Goal: Navigation & Orientation: Find specific page/section

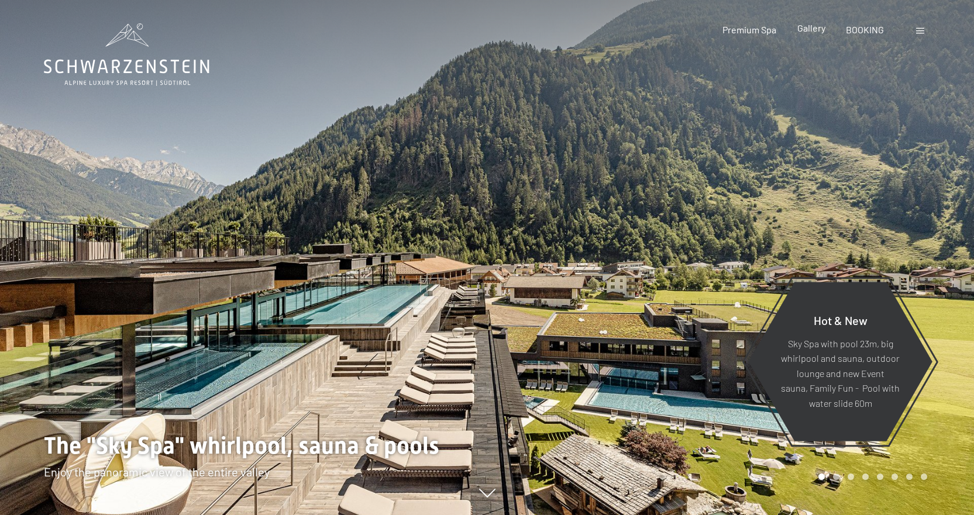
click at [810, 30] on span "Gallery" at bounding box center [811, 27] width 28 height 11
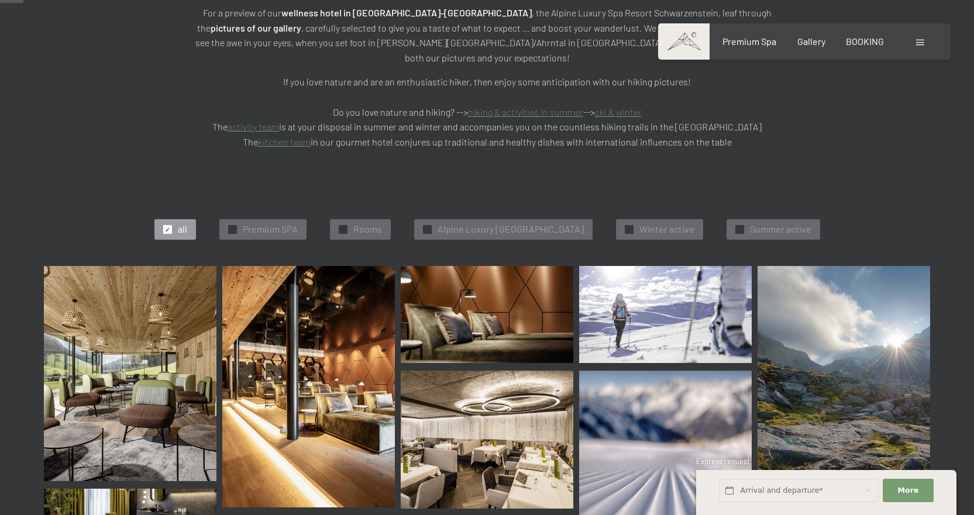
scroll to position [98, 0]
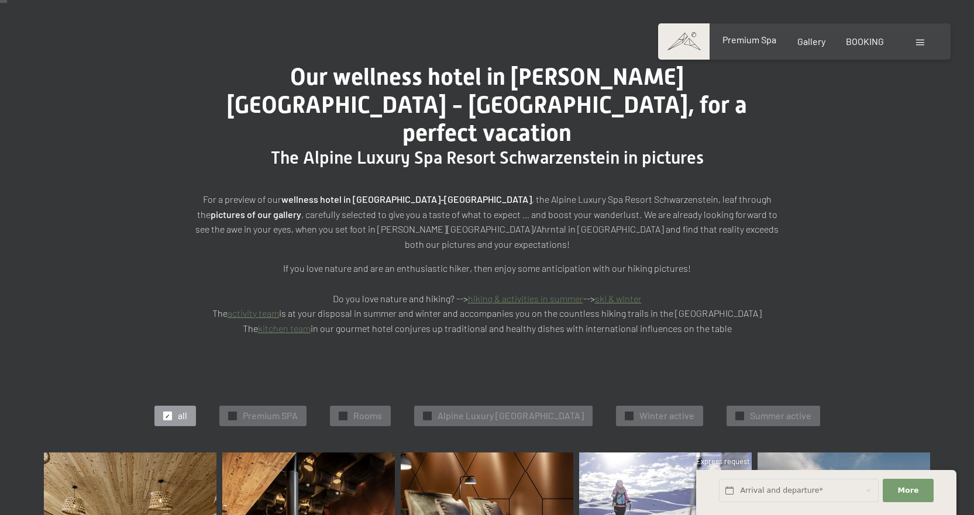
click at [772, 46] on div "Premium Spa" at bounding box center [750, 39] width 54 height 13
click at [768, 38] on span "Premium Spa" at bounding box center [750, 39] width 54 height 11
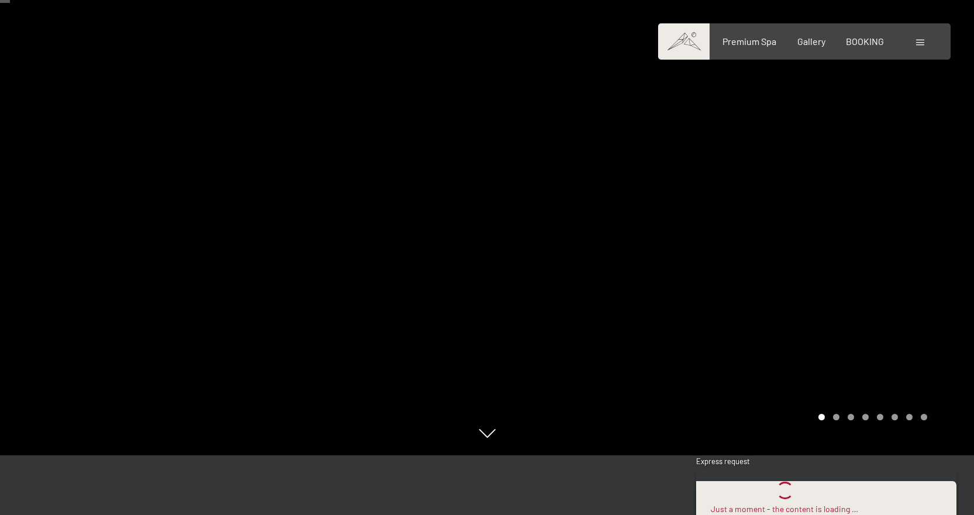
scroll to position [98, 0]
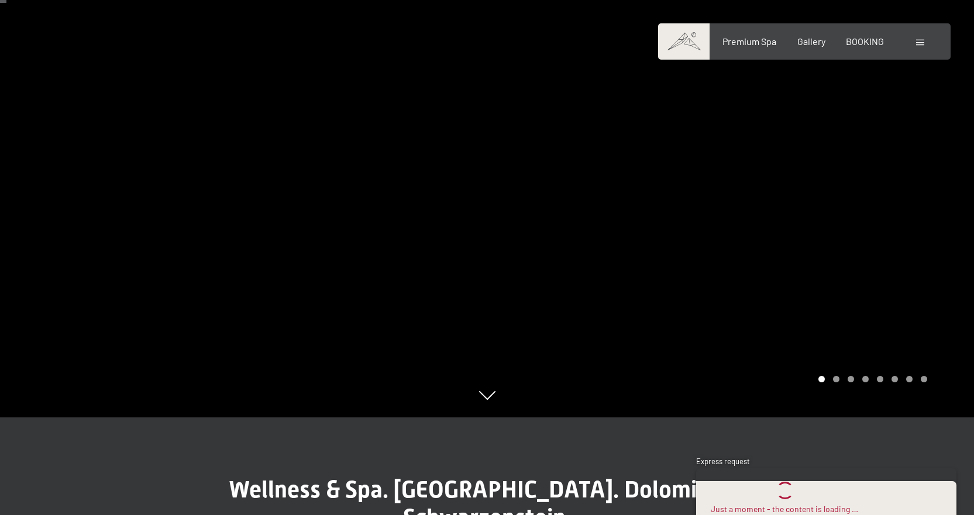
click at [749, 273] on div at bounding box center [730, 159] width 487 height 515
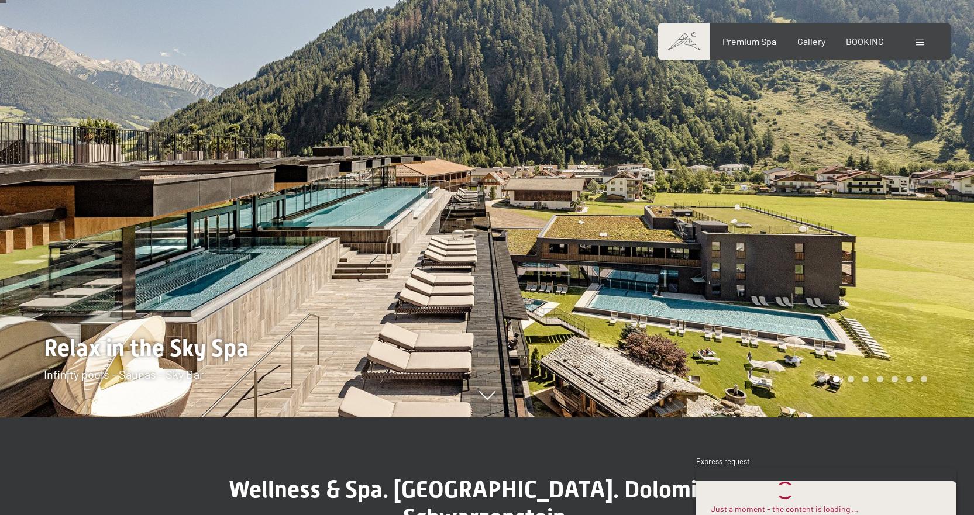
click at [728, 252] on div at bounding box center [730, 159] width 487 height 515
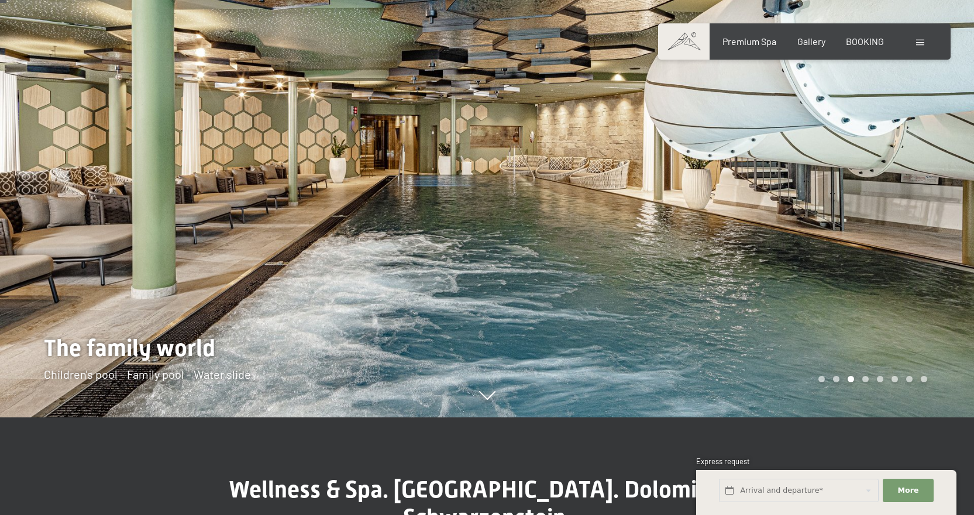
click at [763, 235] on div at bounding box center [730, 159] width 487 height 515
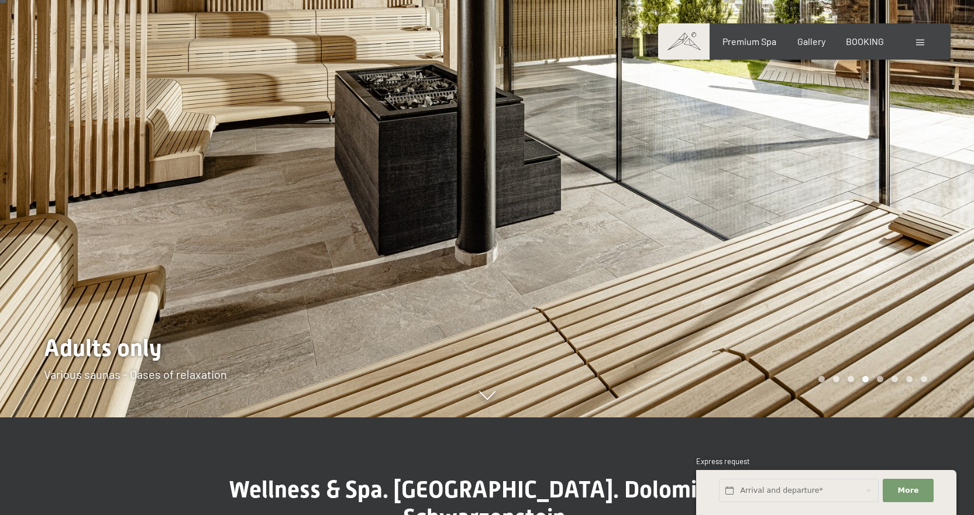
click at [33, 205] on div at bounding box center [243, 159] width 487 height 515
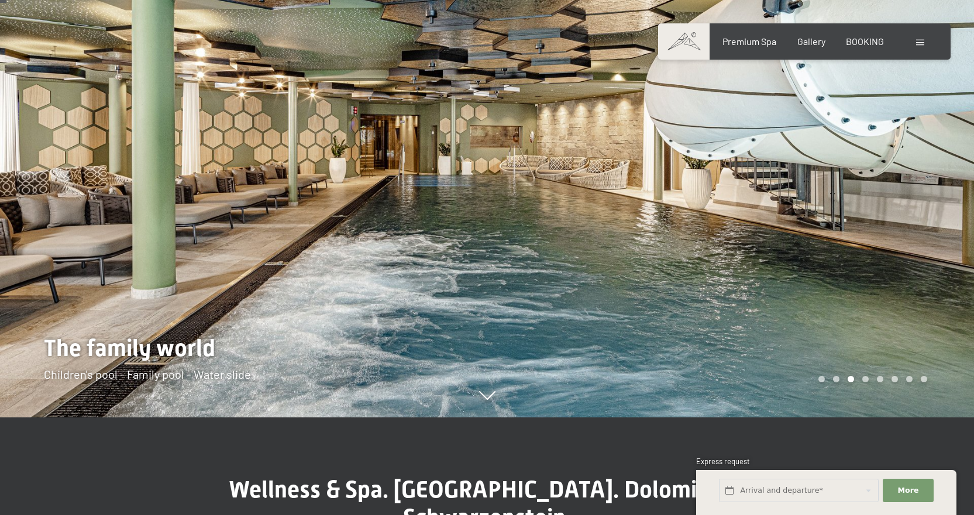
click at [543, 229] on div at bounding box center [730, 159] width 487 height 515
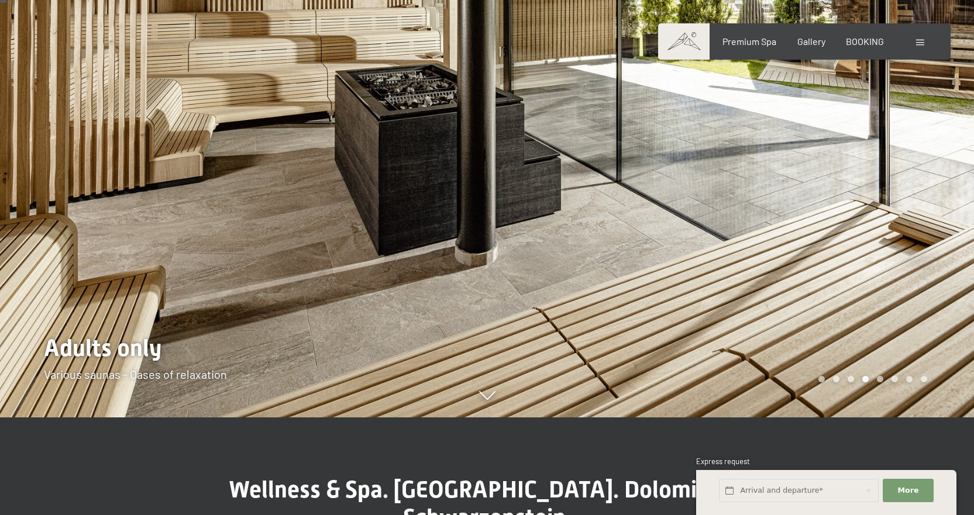
click at [43, 218] on div at bounding box center [243, 159] width 487 height 515
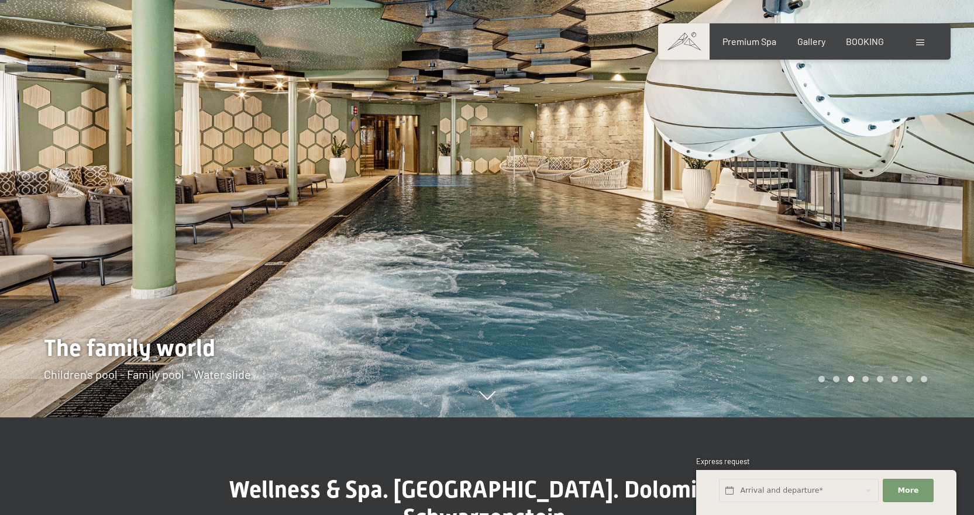
click at [859, 197] on div at bounding box center [730, 159] width 487 height 515
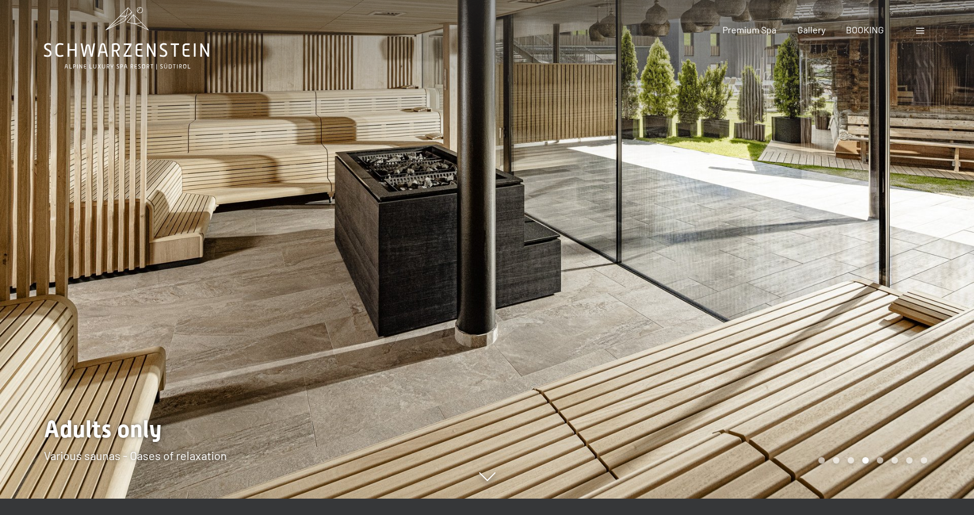
scroll to position [0, 0]
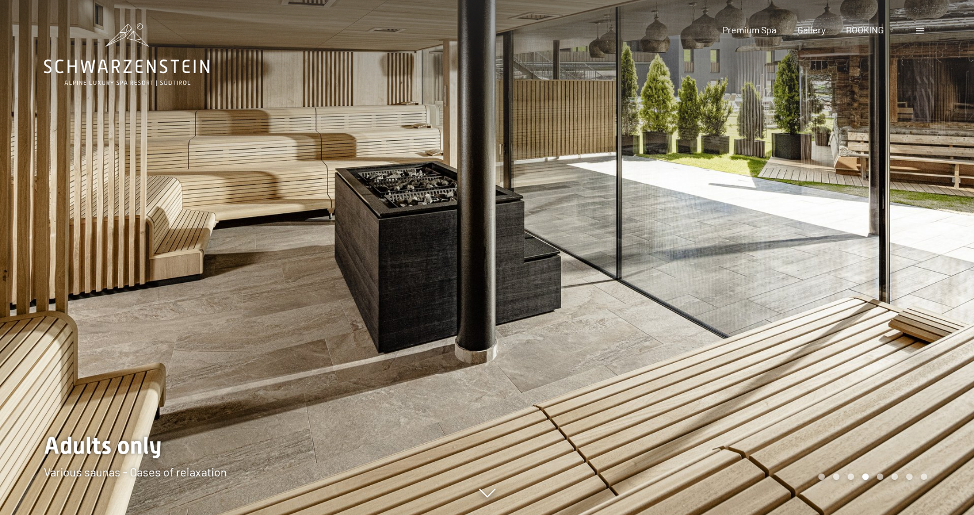
click at [893, 286] on div at bounding box center [730, 257] width 487 height 515
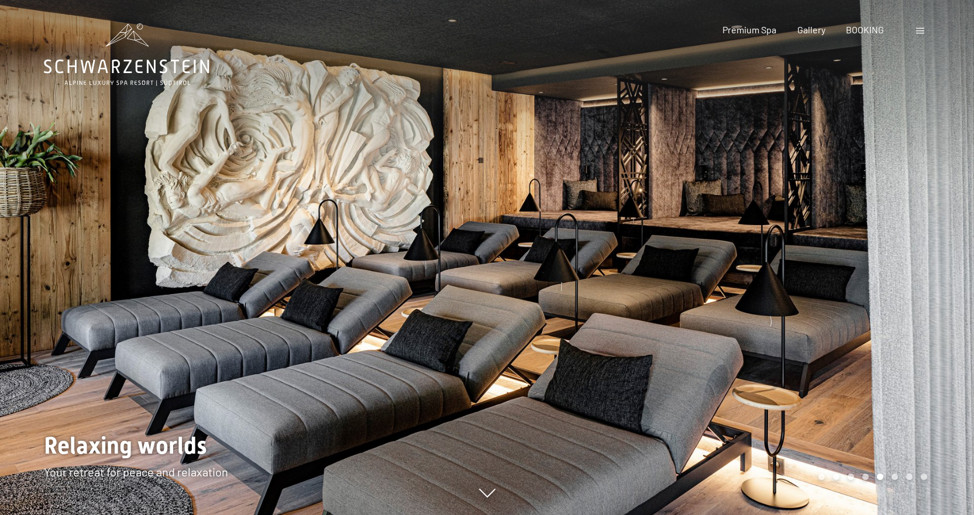
click at [902, 269] on div at bounding box center [730, 257] width 487 height 515
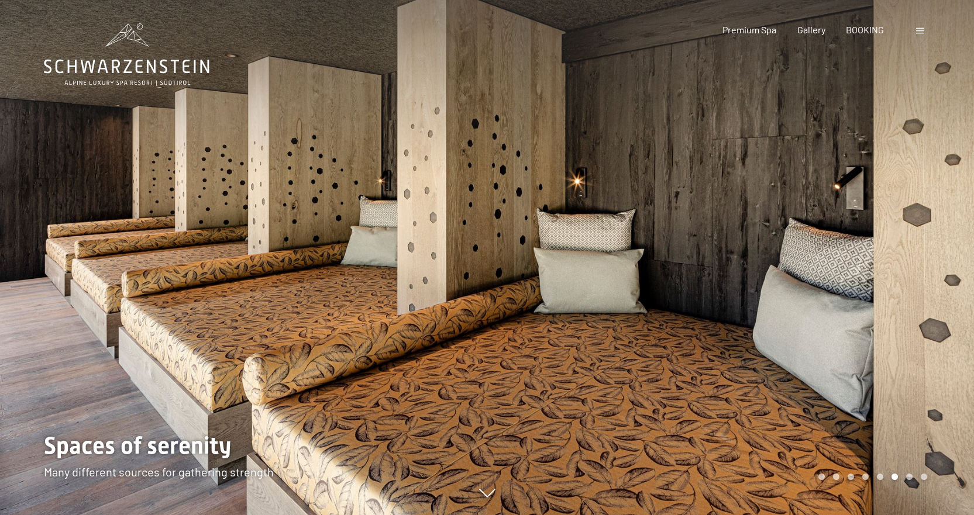
click at [854, 266] on div at bounding box center [730, 257] width 487 height 515
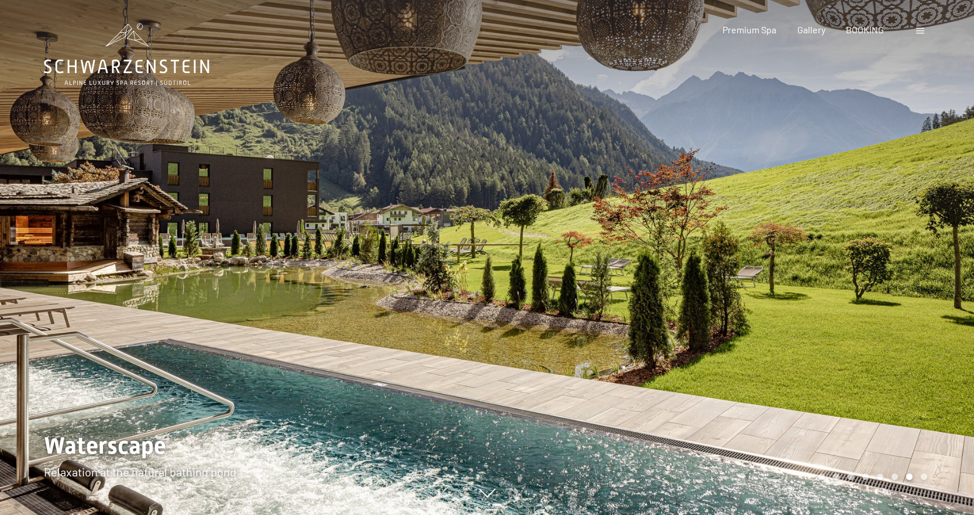
click at [848, 262] on div at bounding box center [730, 257] width 487 height 515
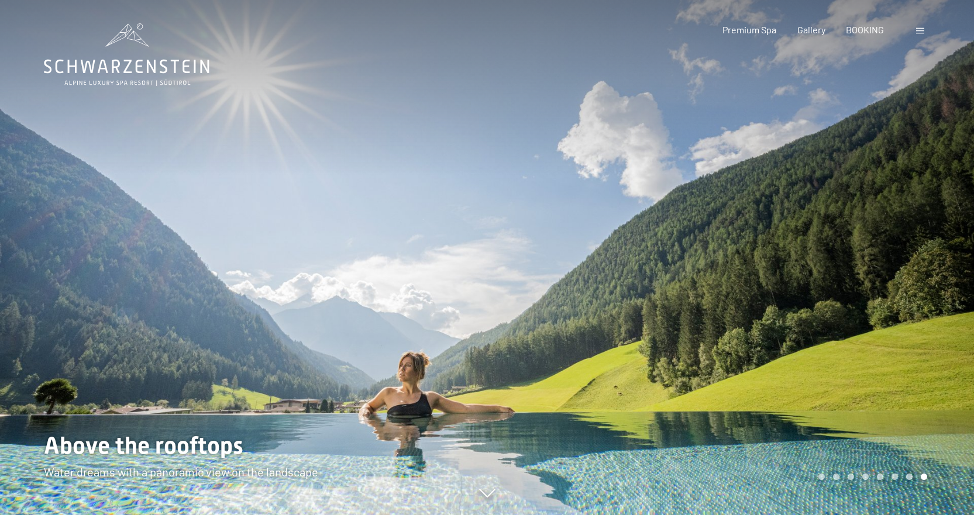
click at [848, 262] on div at bounding box center [730, 257] width 487 height 515
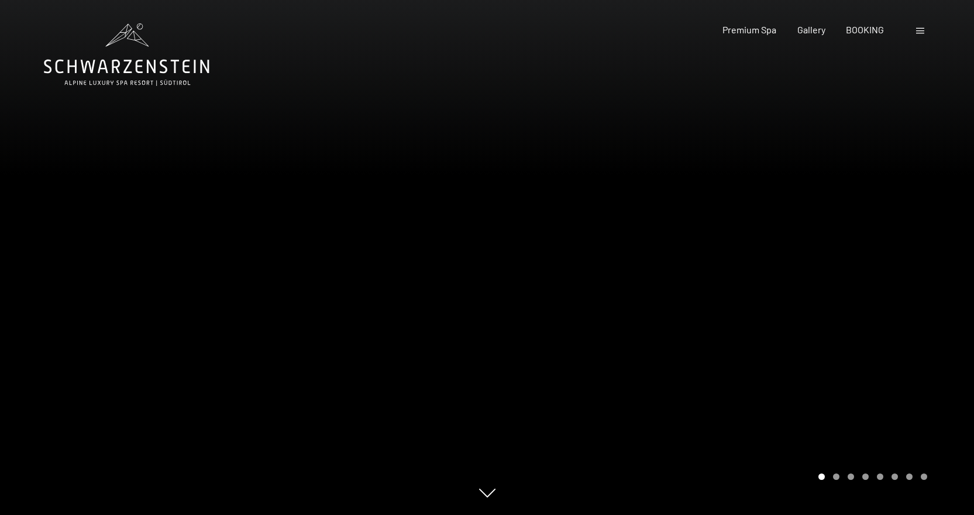
click at [847, 262] on div at bounding box center [730, 257] width 487 height 515
